Goal: Task Accomplishment & Management: Manage account settings

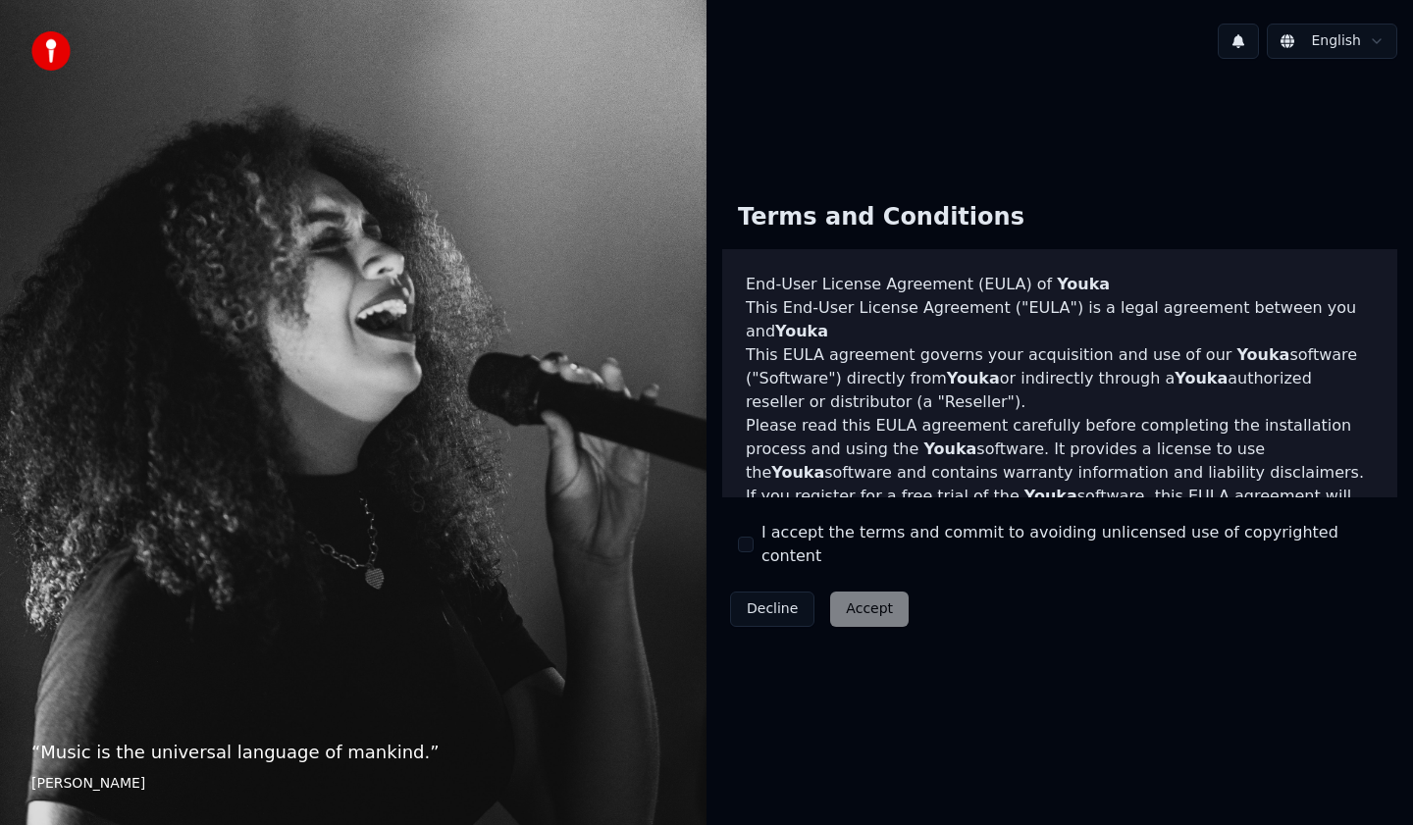
click at [804, 547] on label "I accept the terms and commit to avoiding unlicensed use of copyrighted content" at bounding box center [1072, 544] width 620 height 47
click at [754, 547] on button "I accept the terms and commit to avoiding unlicensed use of copyrighted content" at bounding box center [746, 545] width 16 height 16
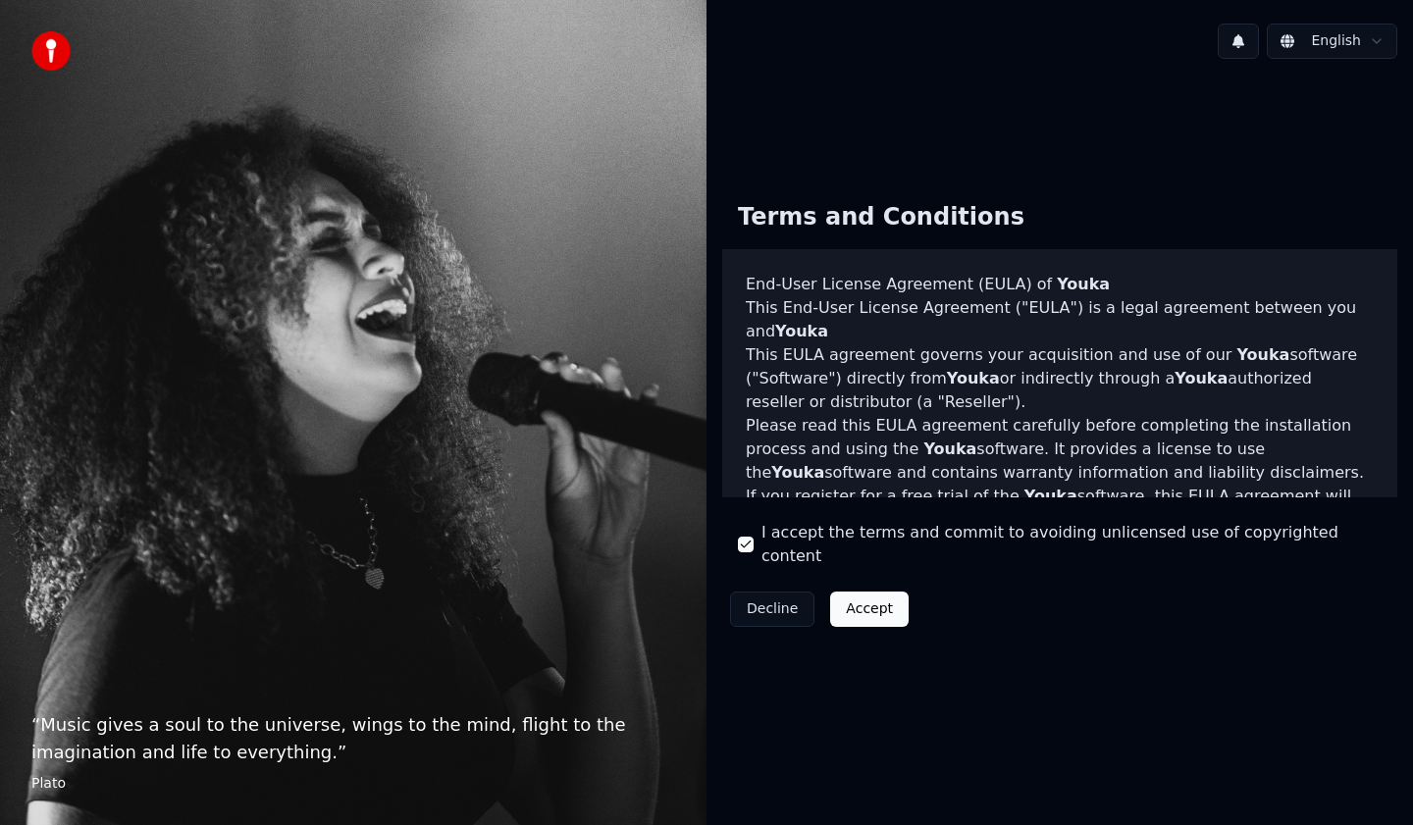
click at [885, 601] on button "Accept" at bounding box center [869, 609] width 79 height 35
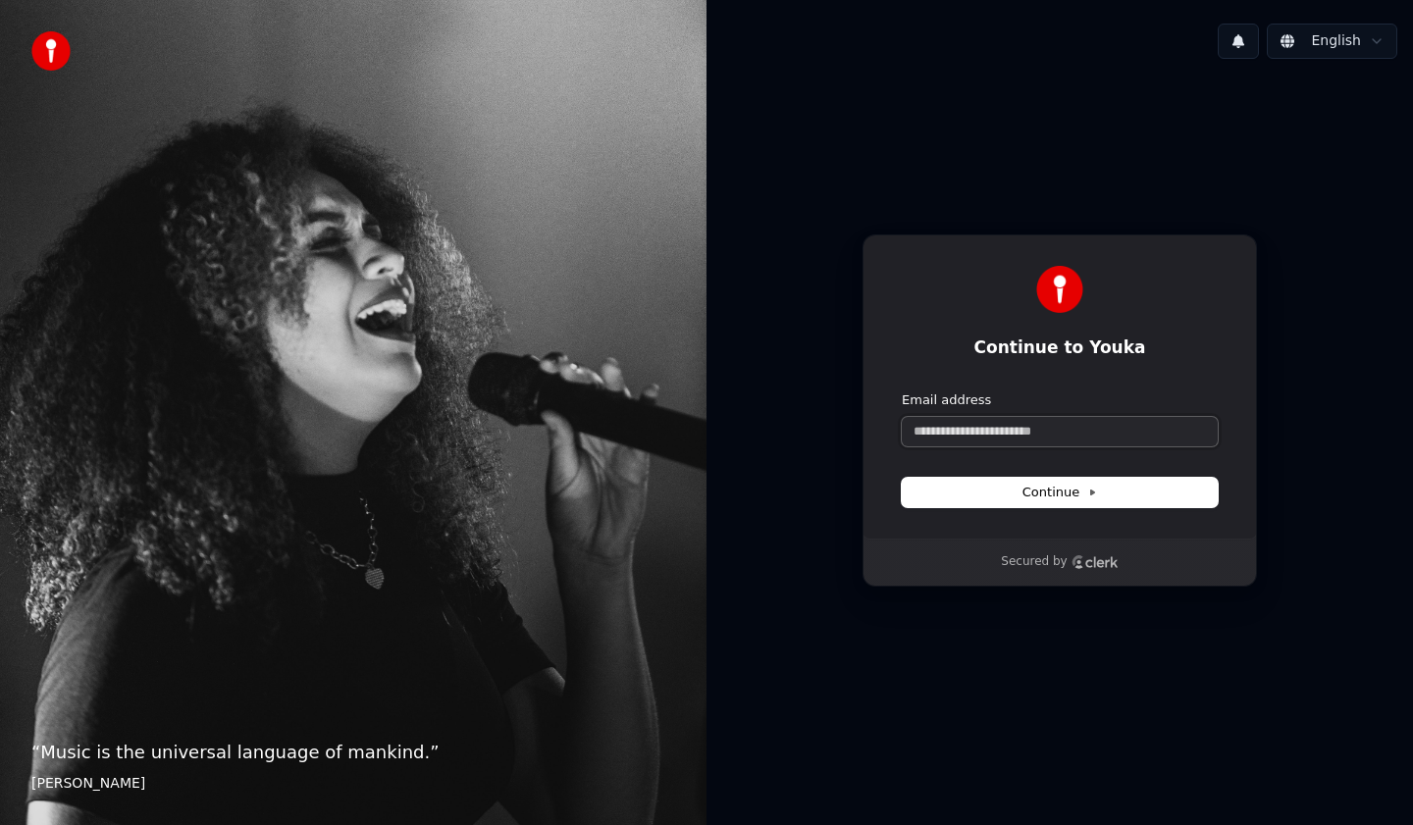
click at [988, 434] on input "Email address" at bounding box center [1060, 431] width 316 height 29
click at [1003, 490] on button "Continue" at bounding box center [1060, 492] width 316 height 29
type input "**********"
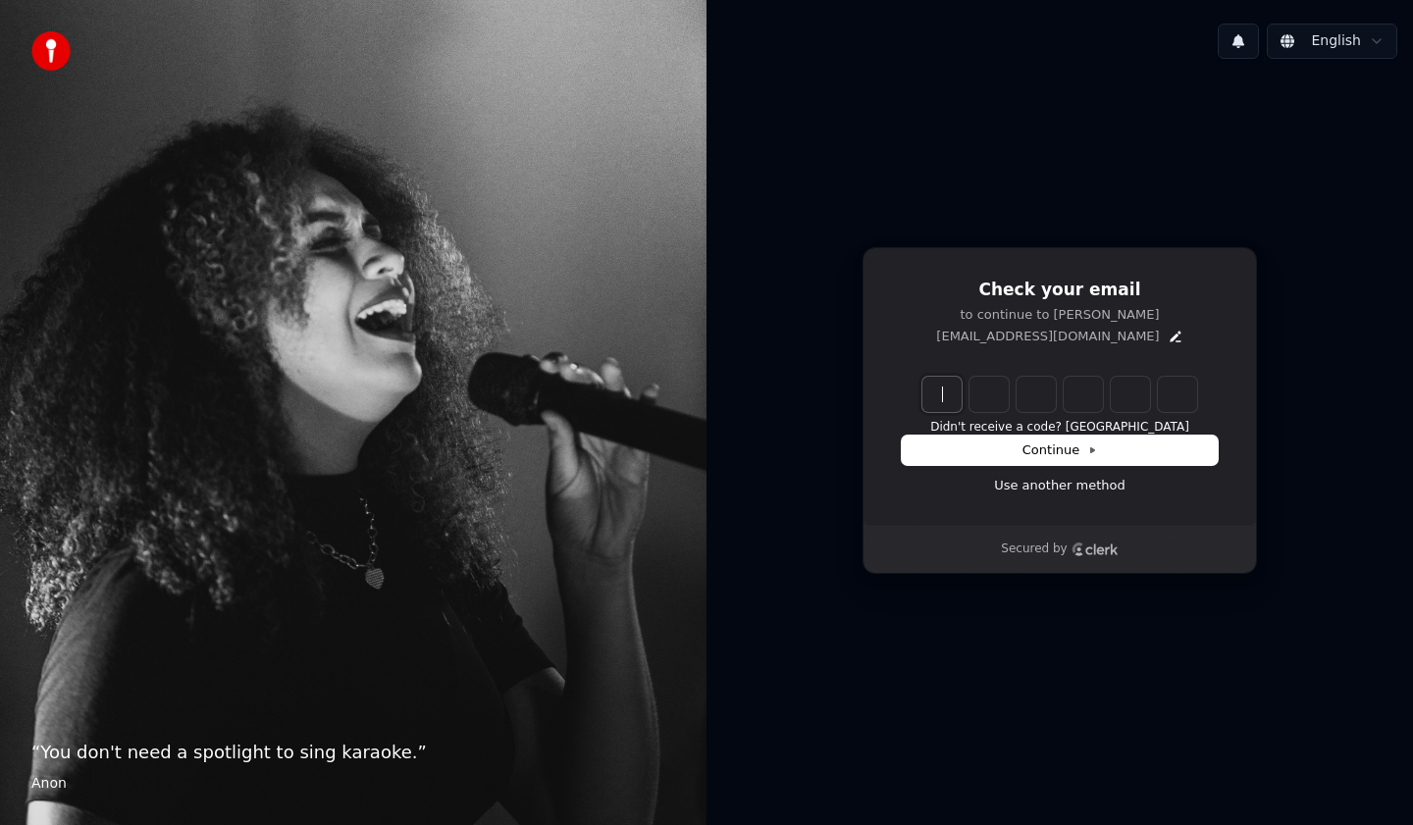
paste input "******"
type input "******"
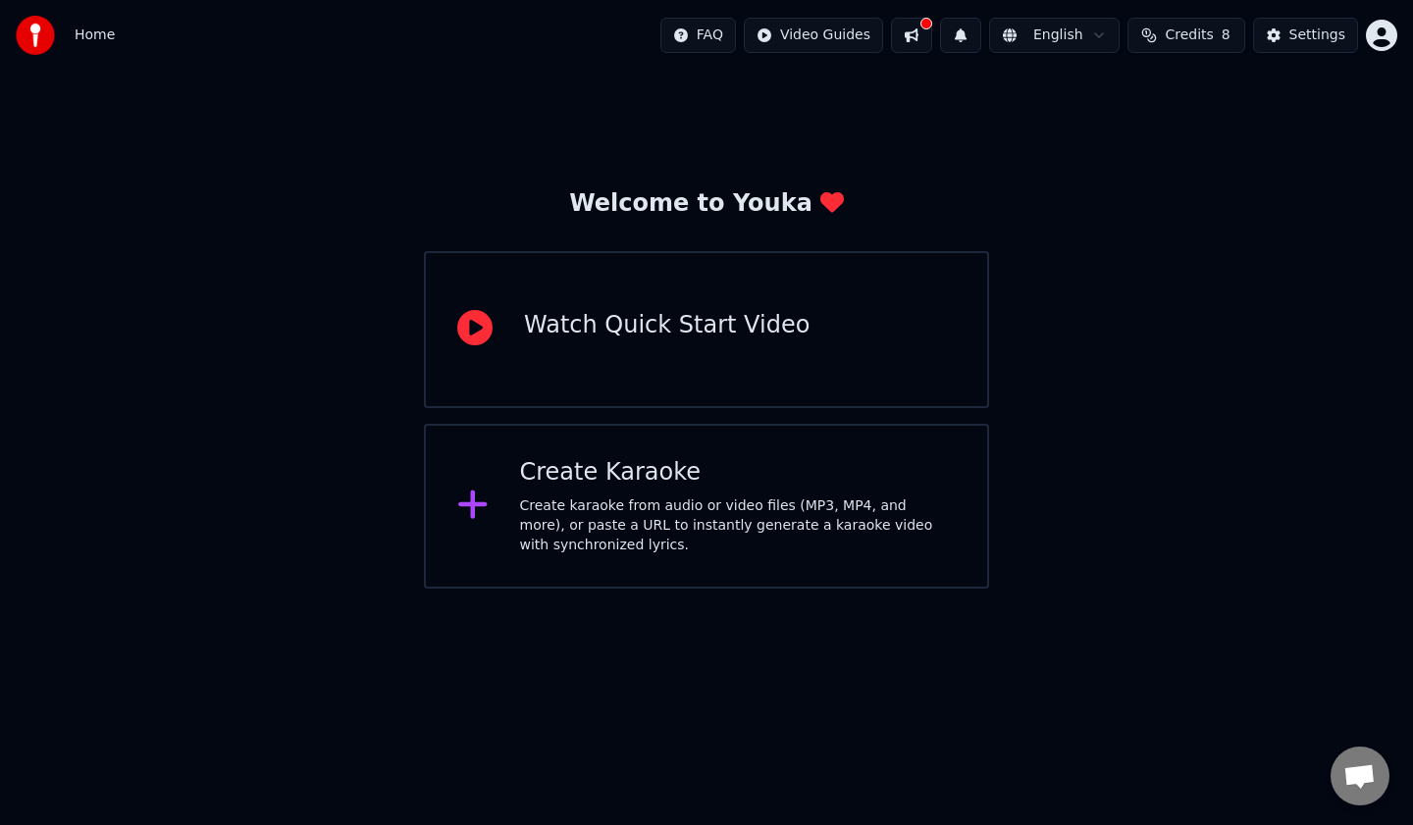
click at [1225, 39] on span "8" at bounding box center [1226, 36] width 9 height 20
click at [1177, 183] on button "Refresh" at bounding box center [1188, 181] width 101 height 35
click at [1084, 130] on td "15" at bounding box center [1077, 130] width 56 height 35
click at [1088, 132] on td "15" at bounding box center [1077, 130] width 56 height 35
drag, startPoint x: 1088, startPoint y: 132, endPoint x: 1068, endPoint y: 132, distance: 20.6
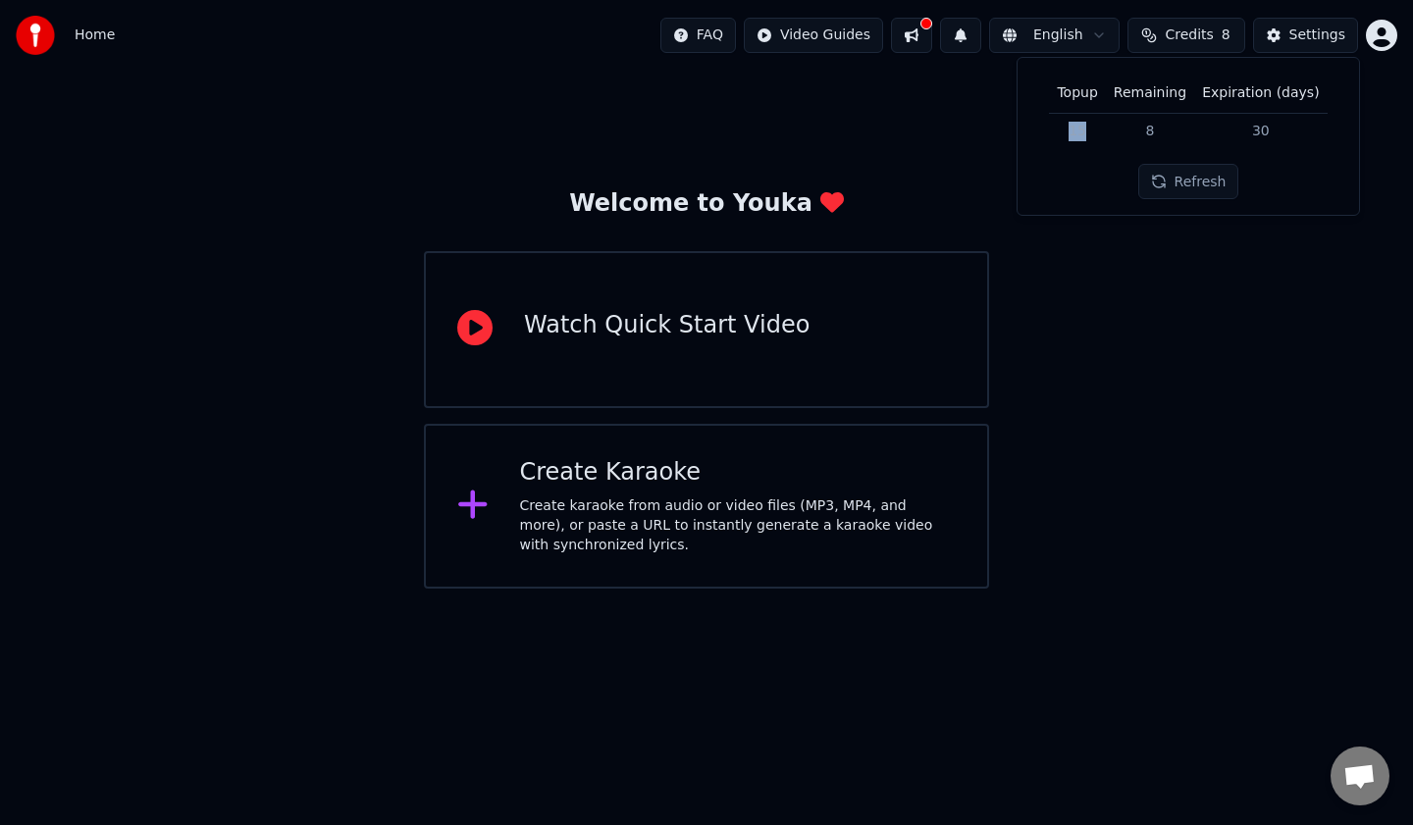
click at [1068, 132] on td "15" at bounding box center [1077, 130] width 56 height 35
click at [1258, 138] on td "30" at bounding box center [1260, 130] width 132 height 35
click at [1212, 186] on button "Refresh" at bounding box center [1188, 181] width 101 height 35
click at [1148, 117] on td "8" at bounding box center [1150, 130] width 88 height 35
click at [933, 589] on html "Home FAQ Video Guides English Credits 8 Settings Welcome to Youka Watch Quick S…" at bounding box center [706, 294] width 1413 height 589
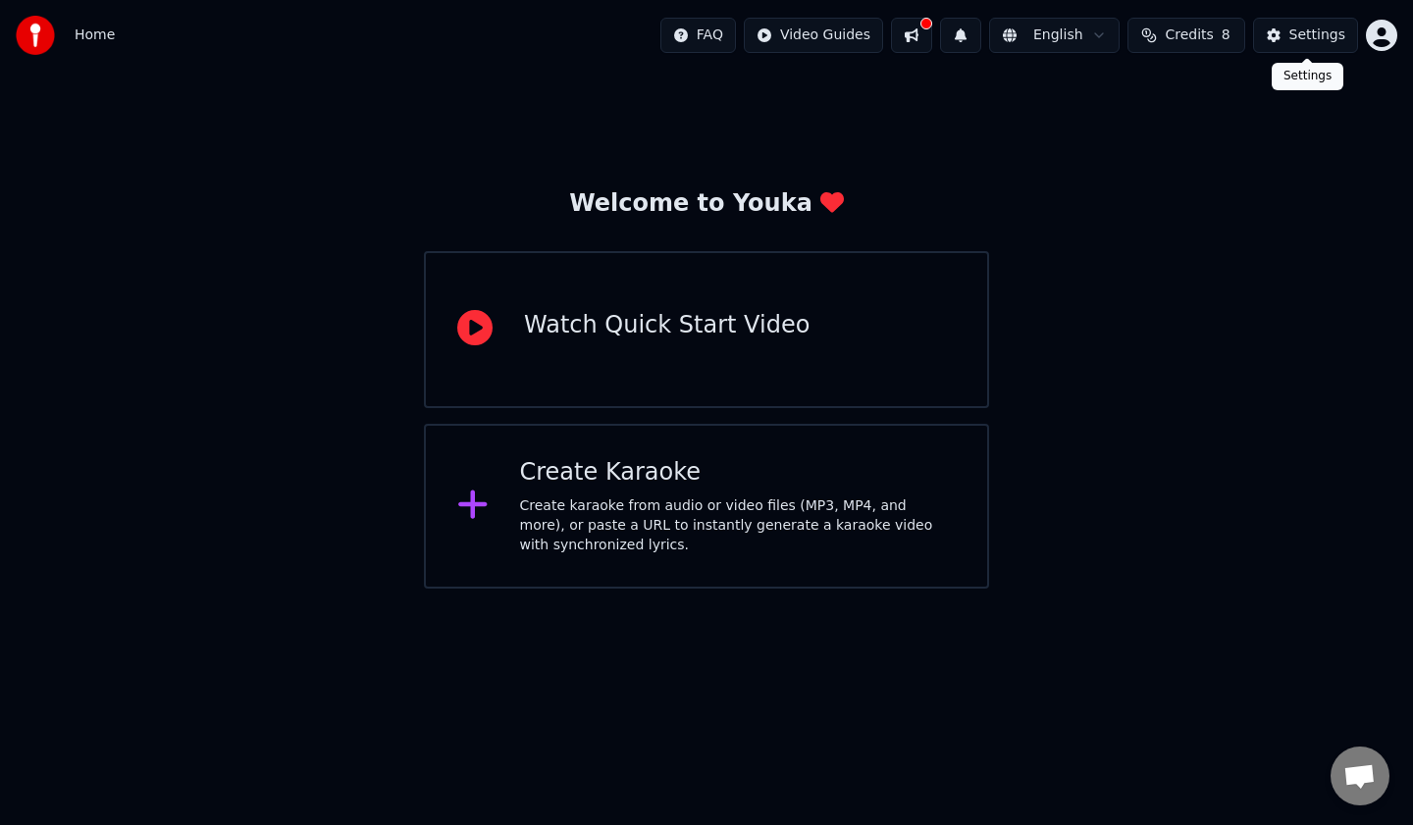
click at [1300, 36] on div "Settings" at bounding box center [1318, 36] width 56 height 20
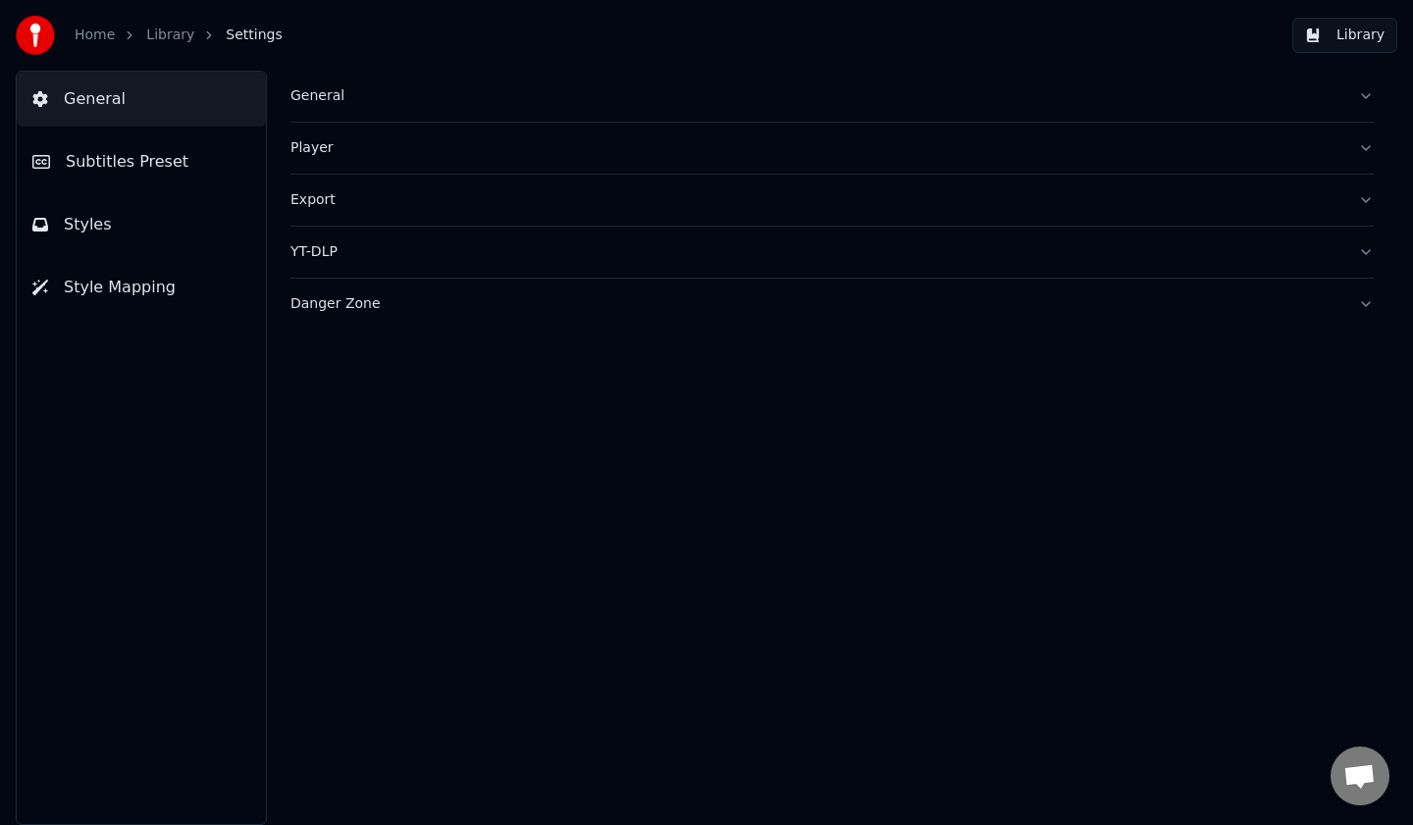
click at [119, 173] on span "Subtitles Preset" at bounding box center [127, 162] width 123 height 24
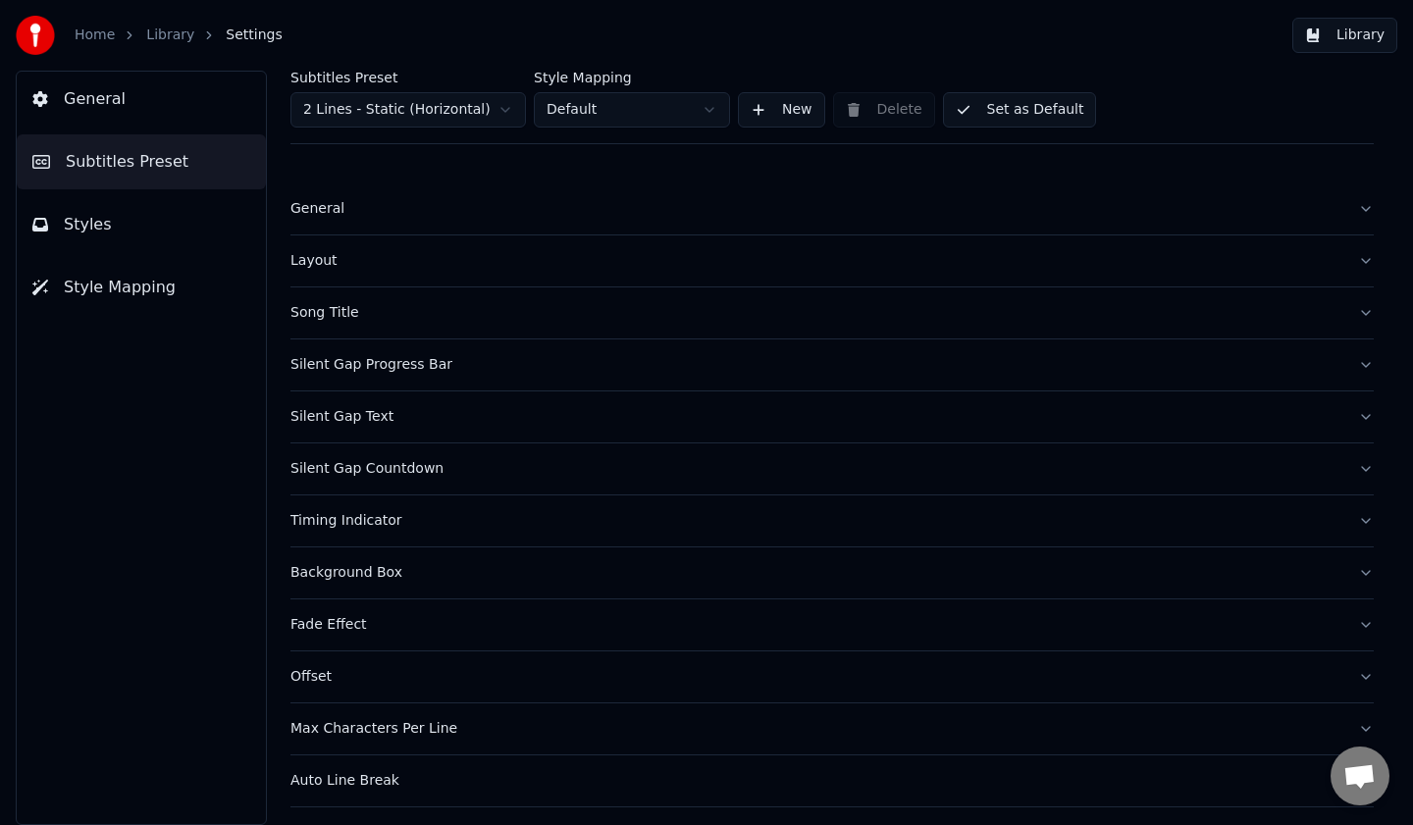
click at [143, 236] on button "Styles" at bounding box center [141, 224] width 249 height 55
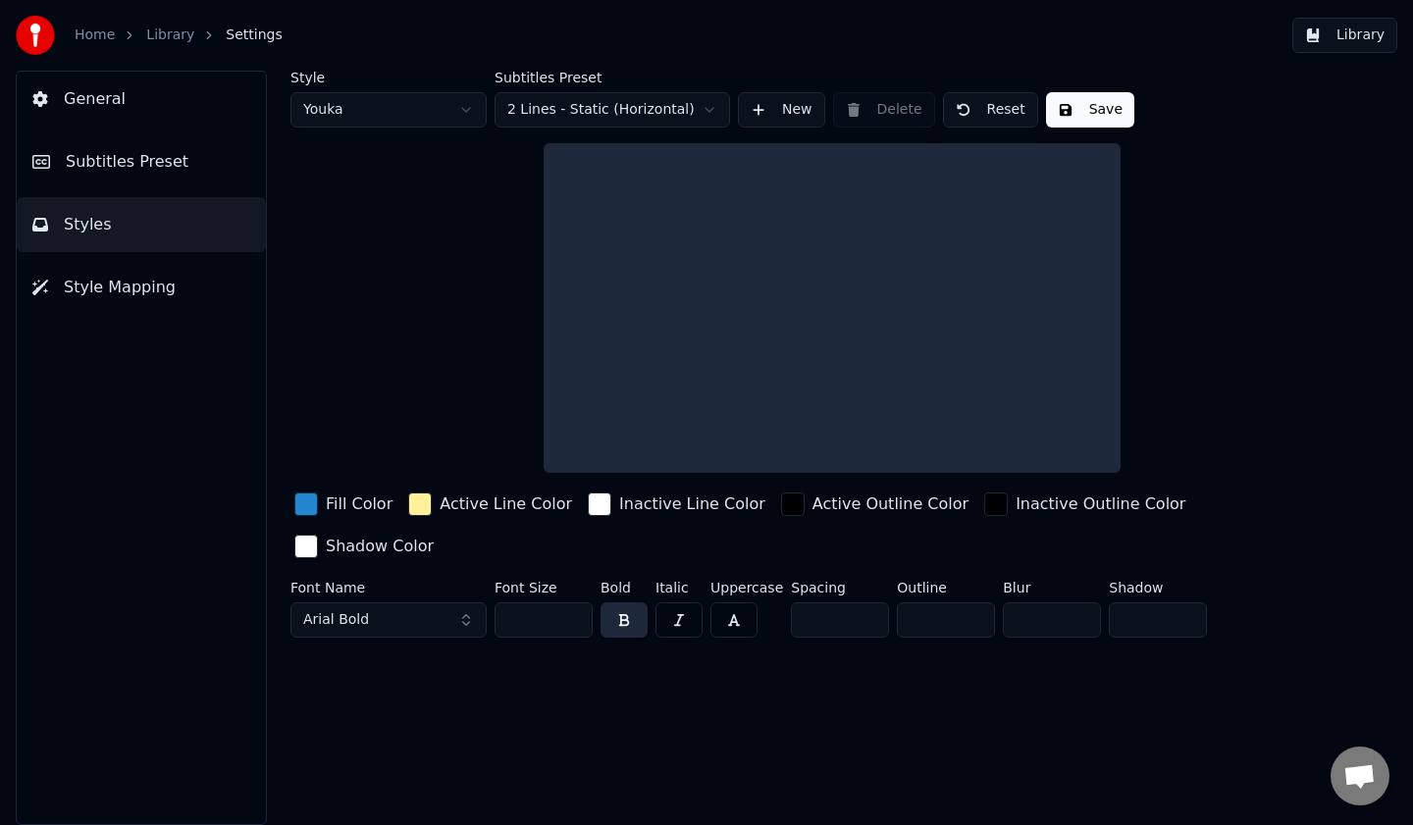
click at [152, 279] on span "Style Mapping" at bounding box center [120, 288] width 112 height 24
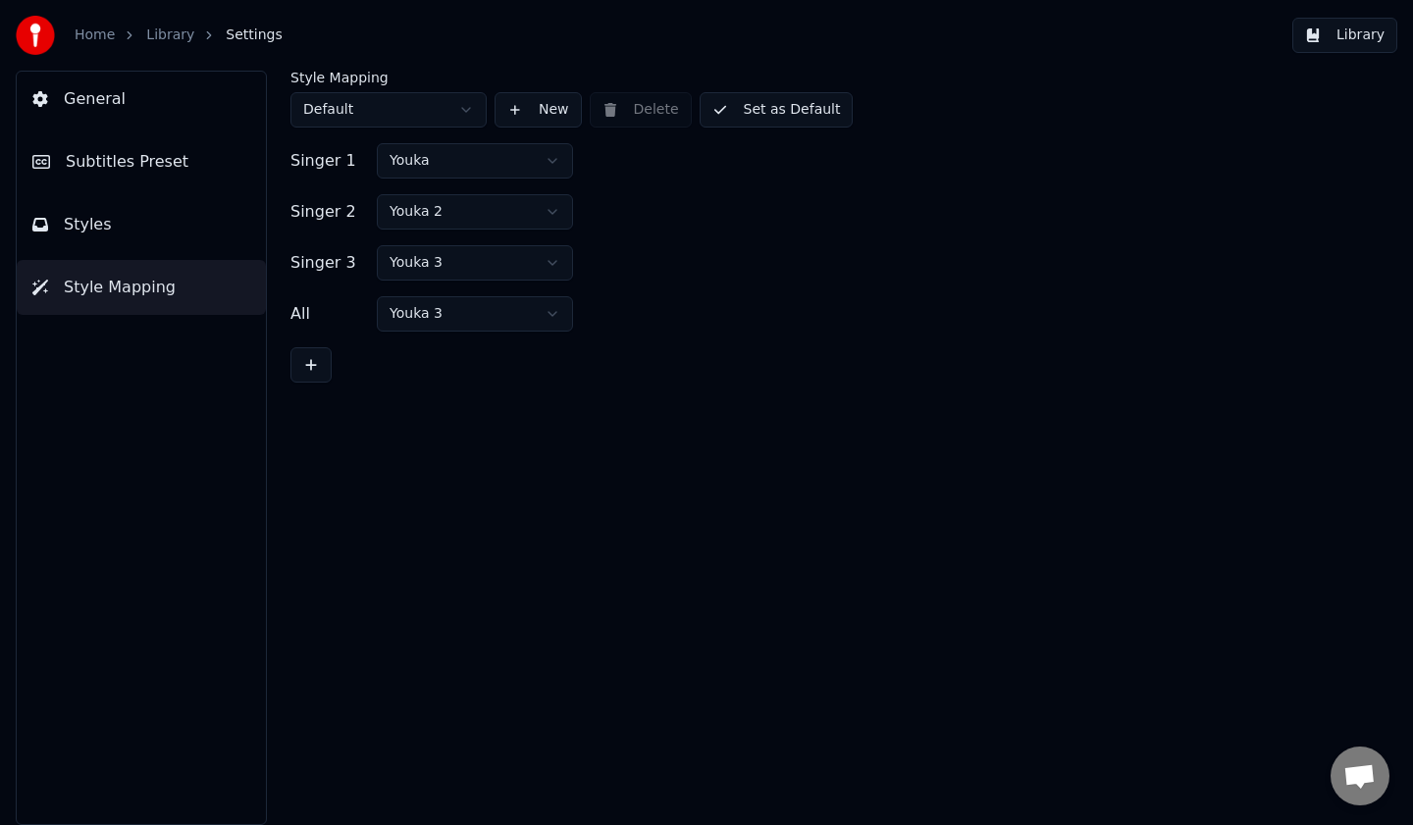
click at [153, 112] on button "General" at bounding box center [141, 99] width 249 height 55
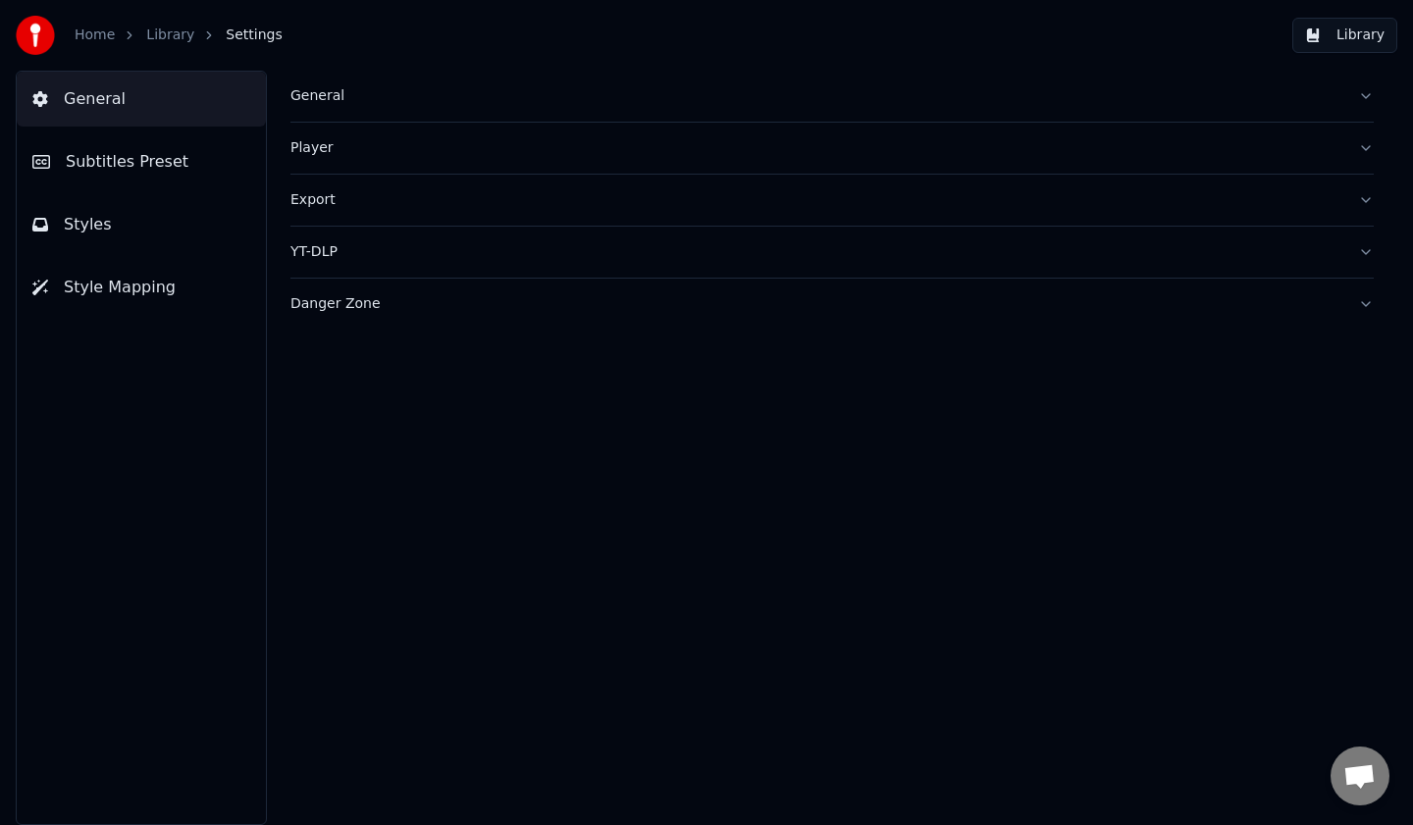
click at [173, 44] on link "Library" at bounding box center [170, 36] width 48 height 20
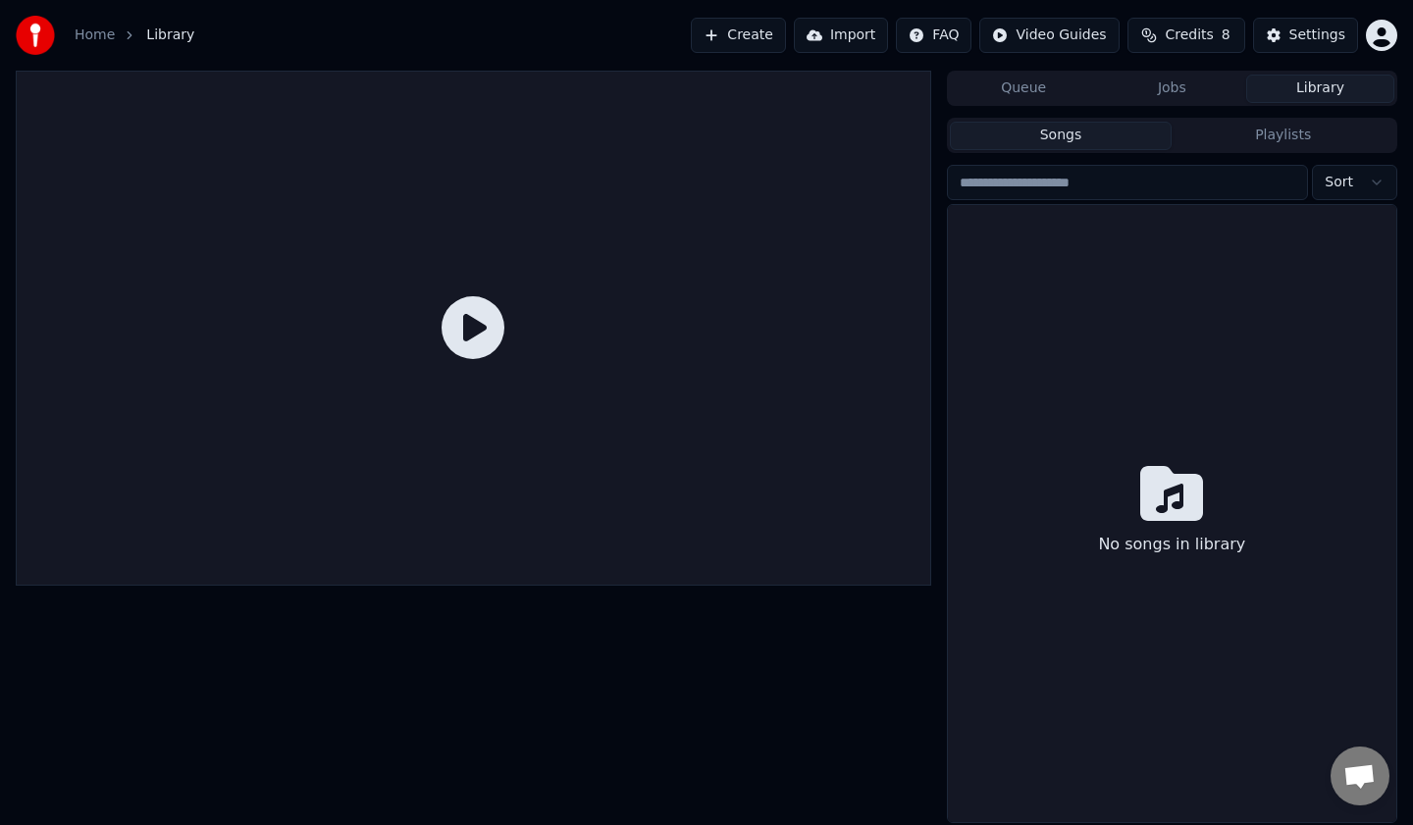
click at [98, 34] on link "Home" at bounding box center [95, 36] width 40 height 20
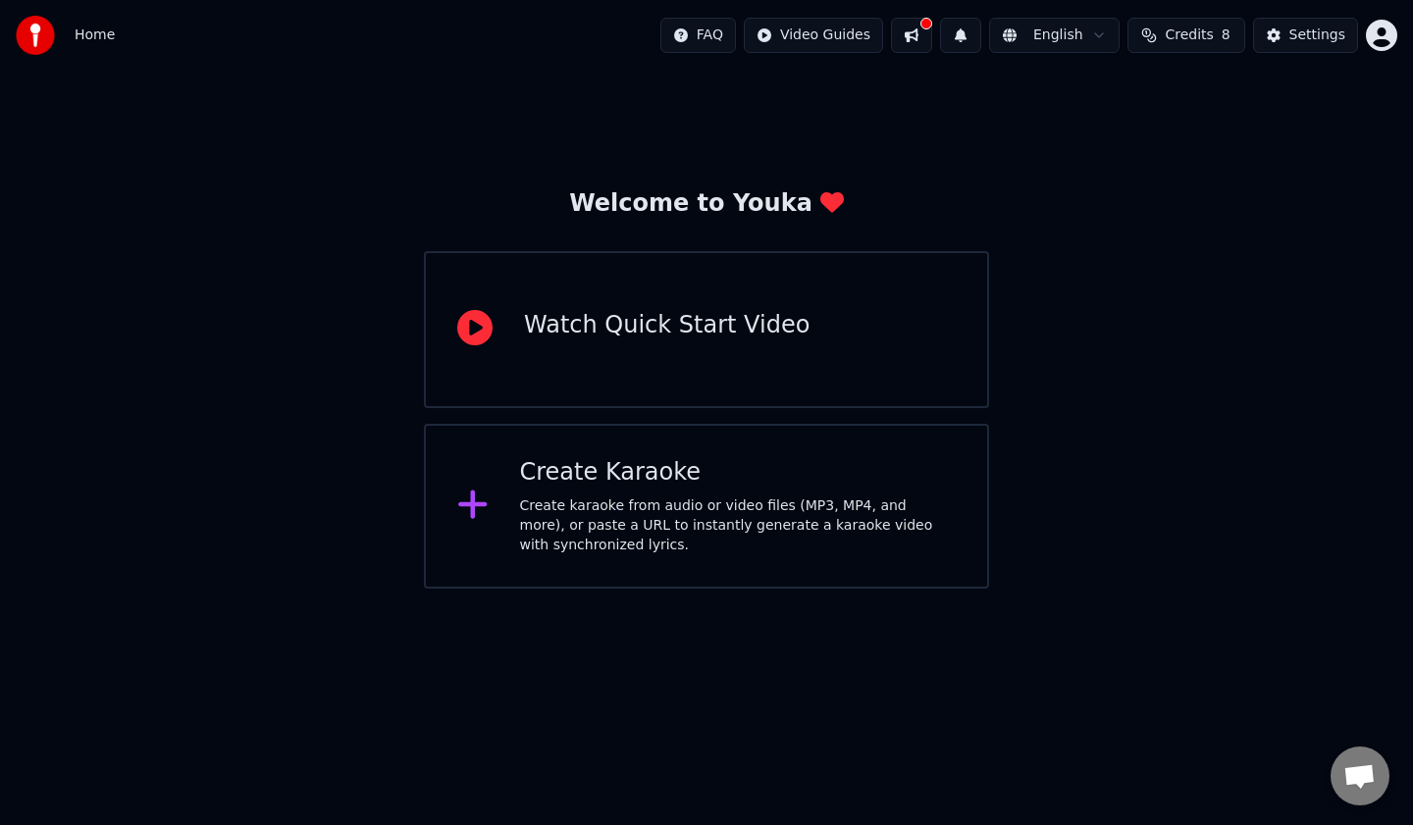
click at [801, 107] on div "Welcome to Youka Watch Quick Start Video Create Karaoke Create karaoke from aud…" at bounding box center [706, 330] width 1413 height 518
click at [803, 499] on div "Create karaoke from audio or video files (MP3, MP4, and more), or paste a URL t…" at bounding box center [738, 526] width 437 height 59
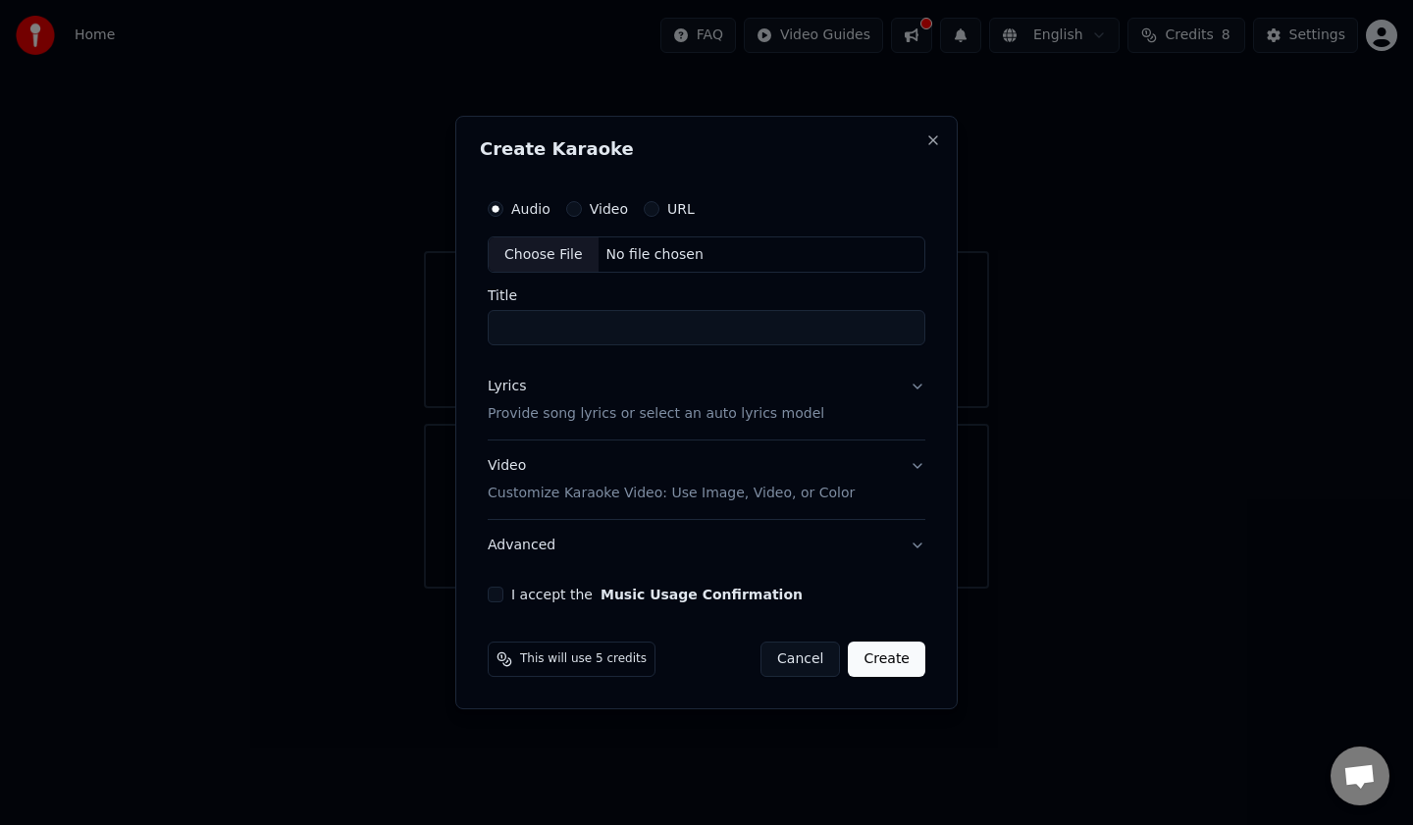
click at [590, 203] on label "Video" at bounding box center [609, 209] width 38 height 14
click at [582, 203] on button "Video" at bounding box center [574, 209] width 16 height 16
click at [678, 207] on label "URL" at bounding box center [680, 209] width 27 height 14
click at [660, 207] on button "URL" at bounding box center [652, 209] width 16 height 16
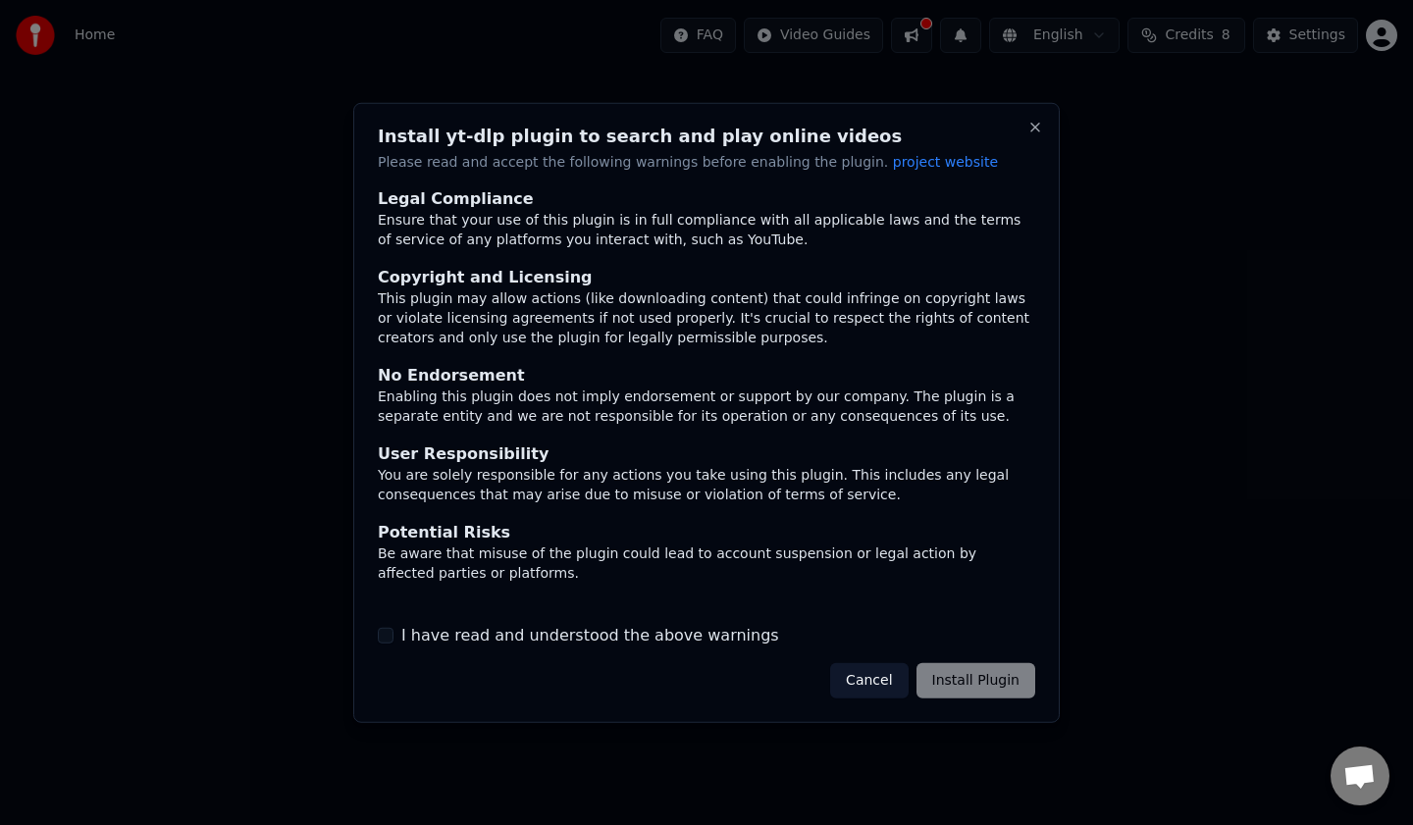
click at [870, 672] on button "Cancel" at bounding box center [869, 680] width 78 height 35
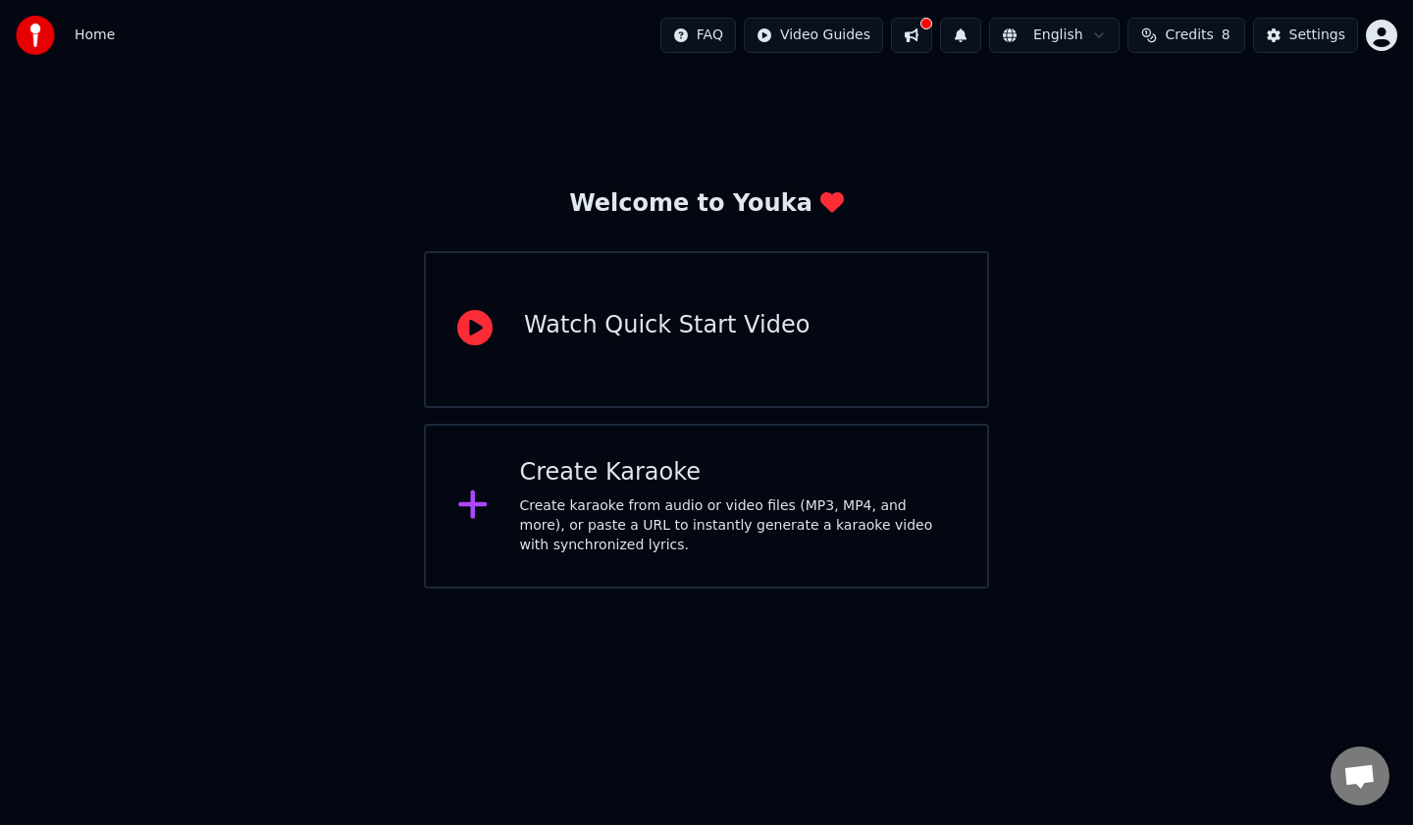
click at [831, 103] on div "Welcome to Youka Watch Quick Start Video Create Karaoke Create karaoke from aud…" at bounding box center [706, 330] width 1413 height 518
click at [902, 33] on button at bounding box center [911, 35] width 41 height 35
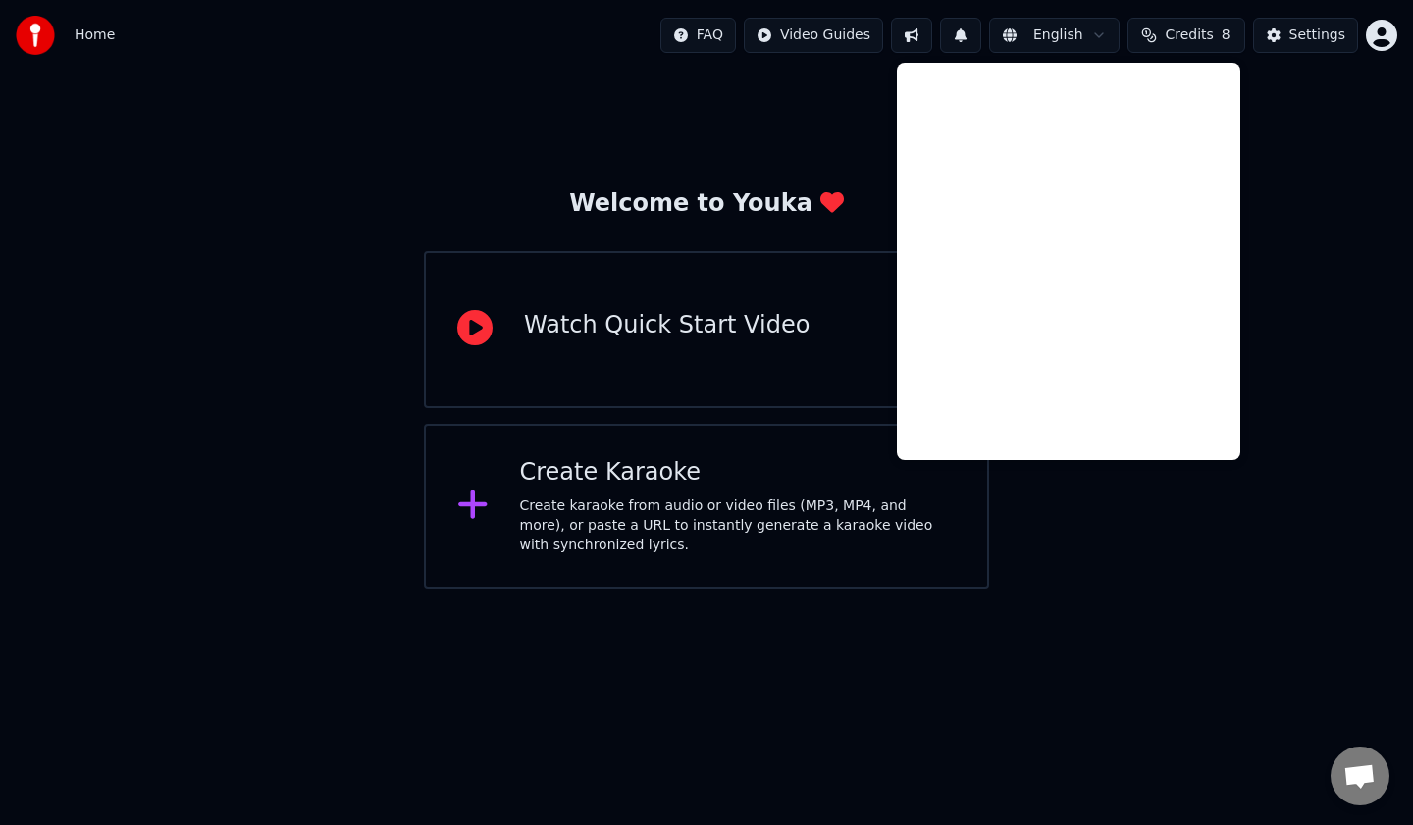
click at [1286, 153] on div "Welcome to Youka Watch Quick Start Video Create Karaoke Create karaoke from aud…" at bounding box center [706, 330] width 1413 height 518
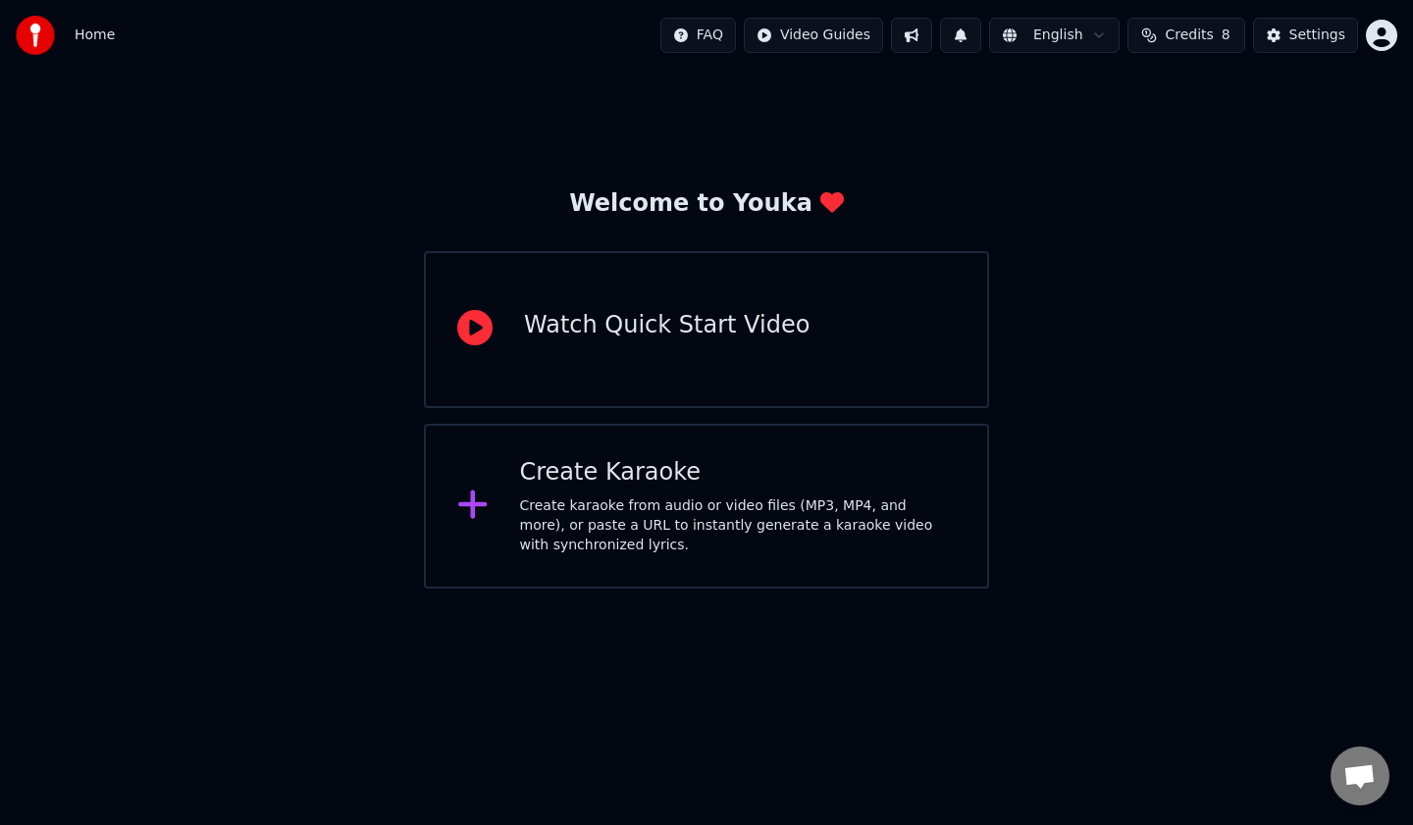
click at [852, 110] on div "Welcome to Youka Watch Quick Start Video Create Karaoke Create karaoke from aud…" at bounding box center [706, 330] width 1413 height 518
click at [1382, 25] on html "Home FAQ Video Guides English Credits 8 Settings Welcome to Youka Watch Quick S…" at bounding box center [706, 294] width 1413 height 589
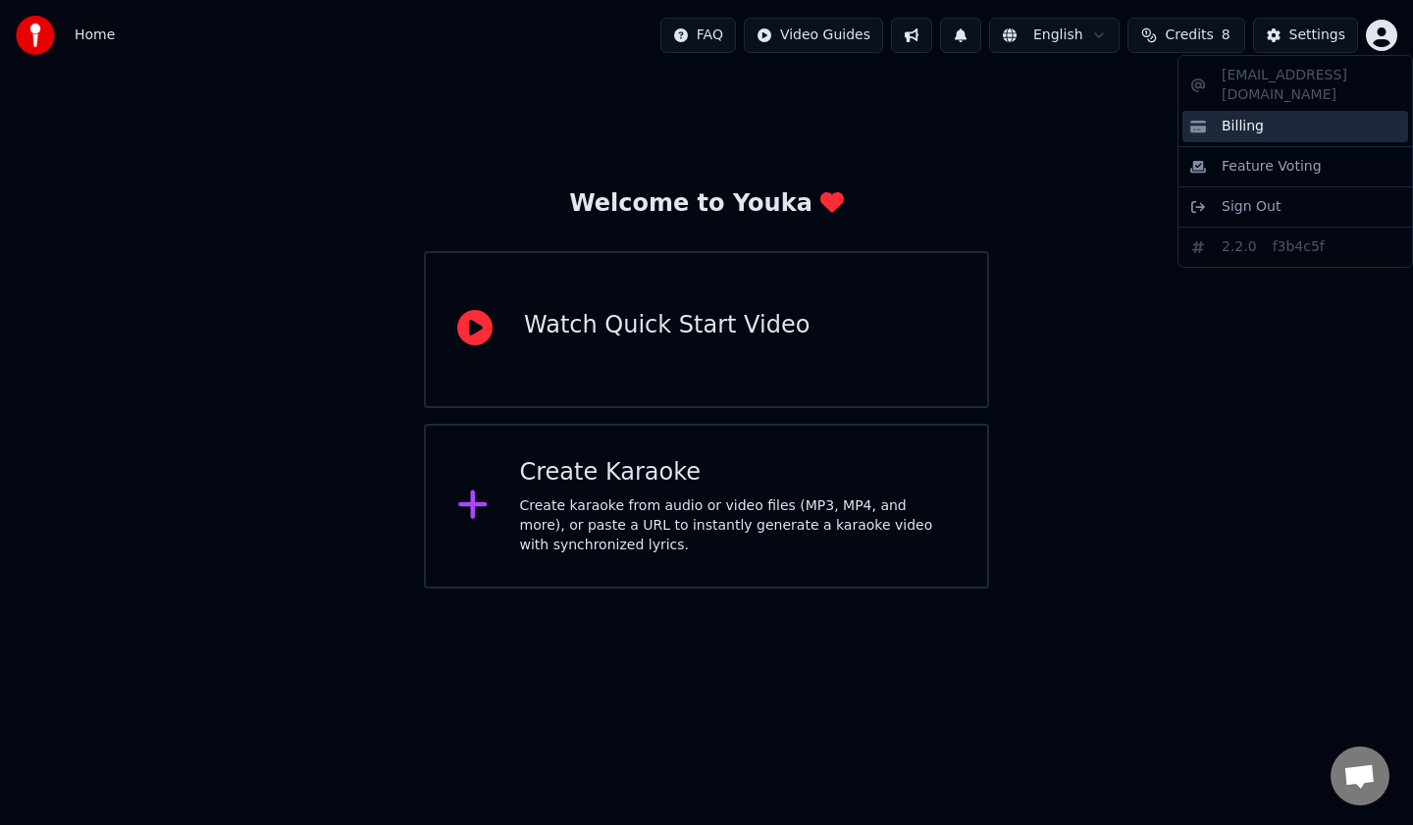
click at [1242, 117] on span "Billing" at bounding box center [1243, 127] width 42 height 20
